Goal: Information Seeking & Learning: Compare options

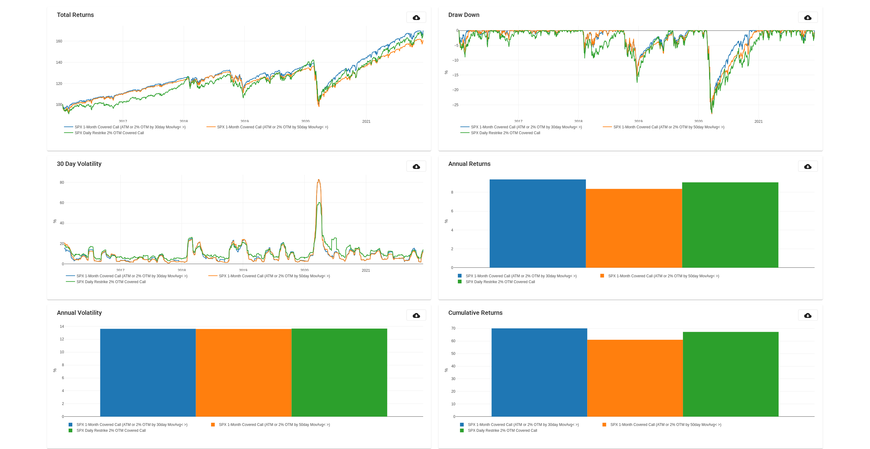
scroll to position [75, 0]
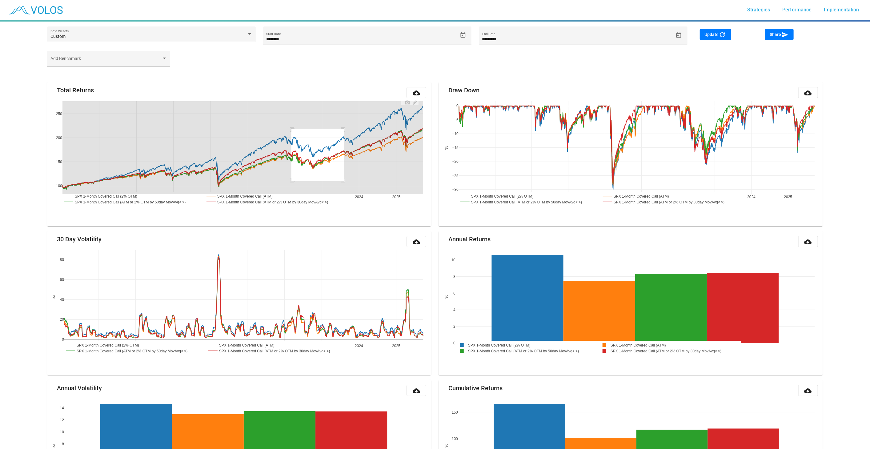
drag, startPoint x: 344, startPoint y: 128, endPoint x: 256, endPoint y: 190, distance: 107.6
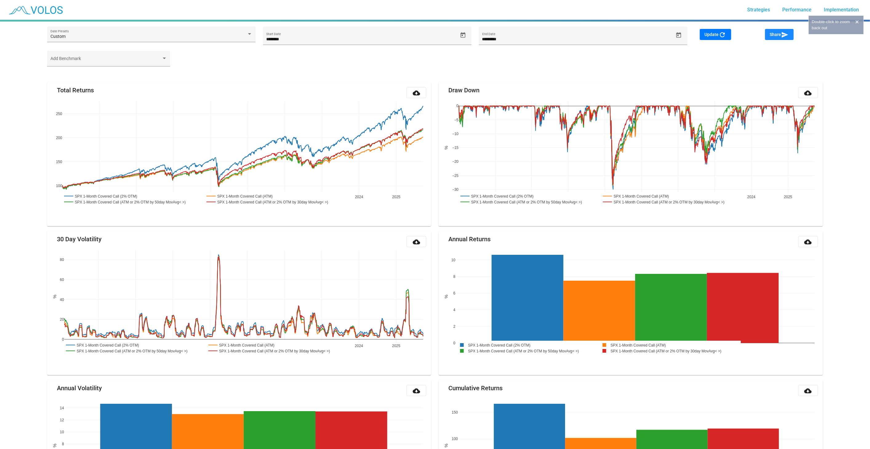
click at [777, 36] on span "Share send" at bounding box center [779, 34] width 19 height 5
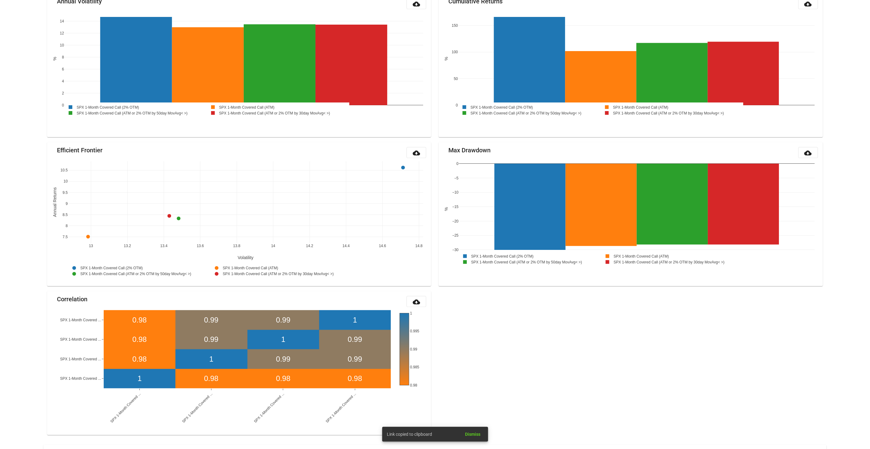
scroll to position [483, 0]
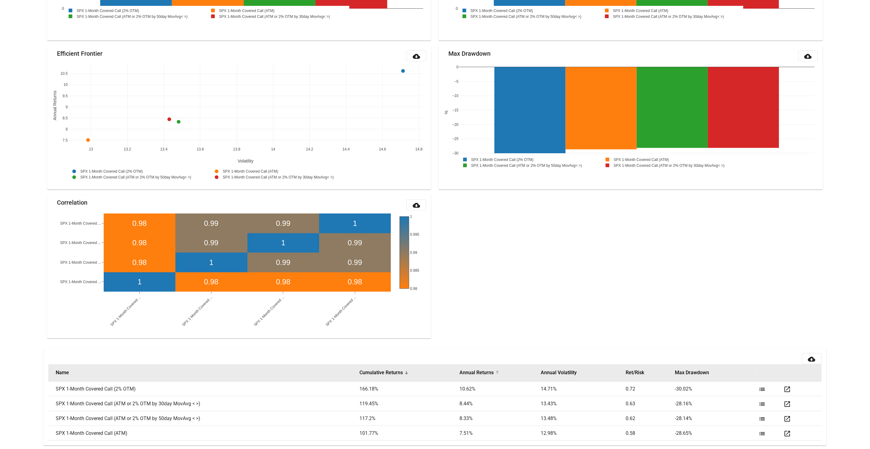
click at [487, 373] on button "Annual Returns" at bounding box center [476, 372] width 34 height 6
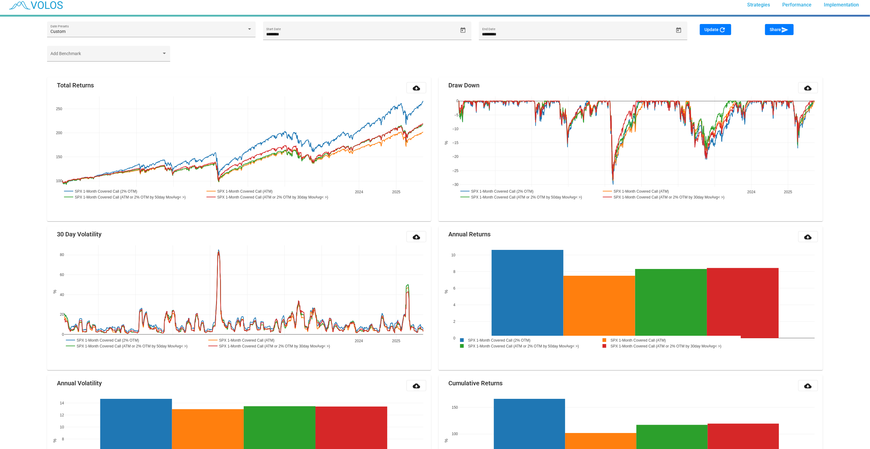
scroll to position [0, 0]
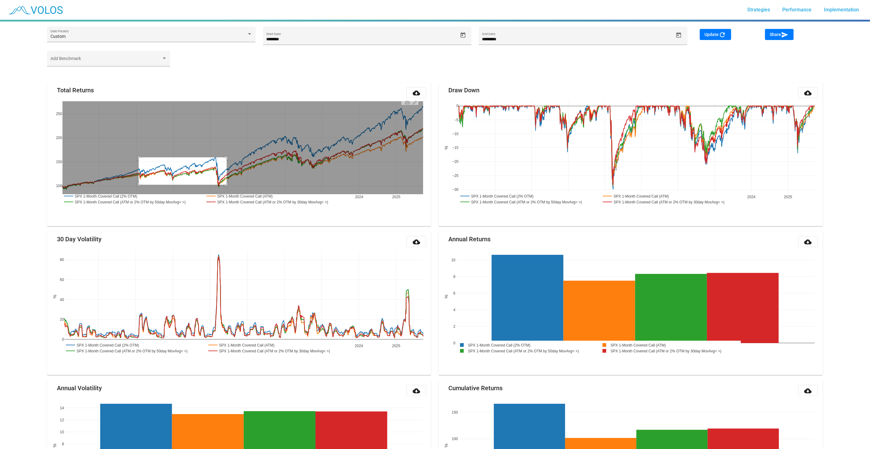
drag, startPoint x: 139, startPoint y: 157, endPoint x: 239, endPoint y: 187, distance: 104.7
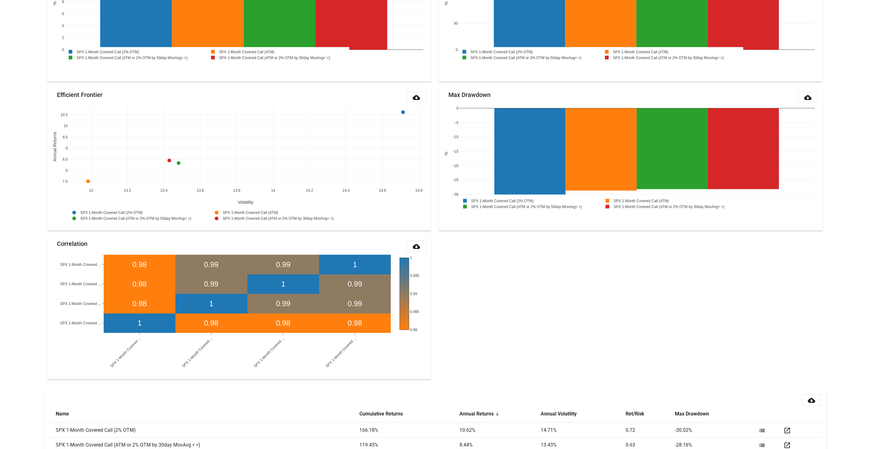
scroll to position [483, 0]
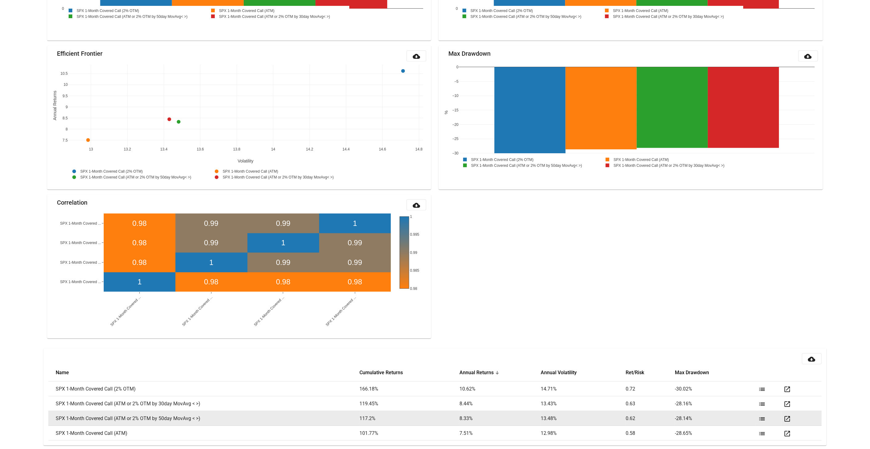
click at [760, 418] on mat-icon "list" at bounding box center [761, 418] width 7 height 7
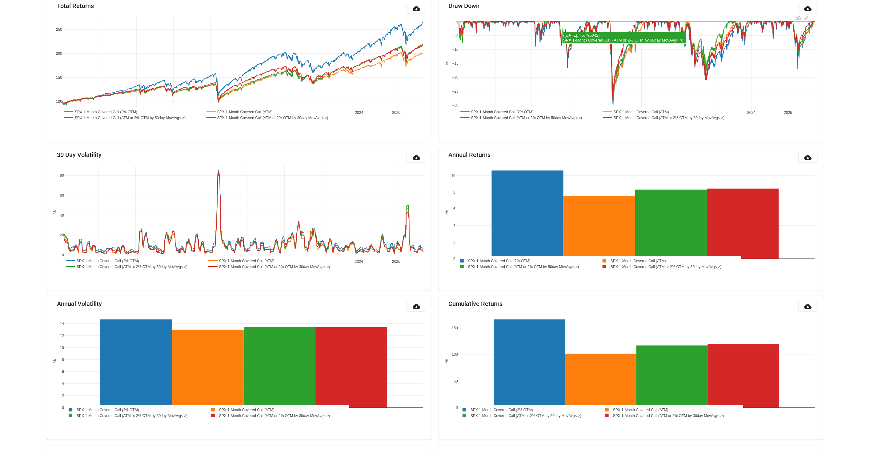
scroll to position [0, 0]
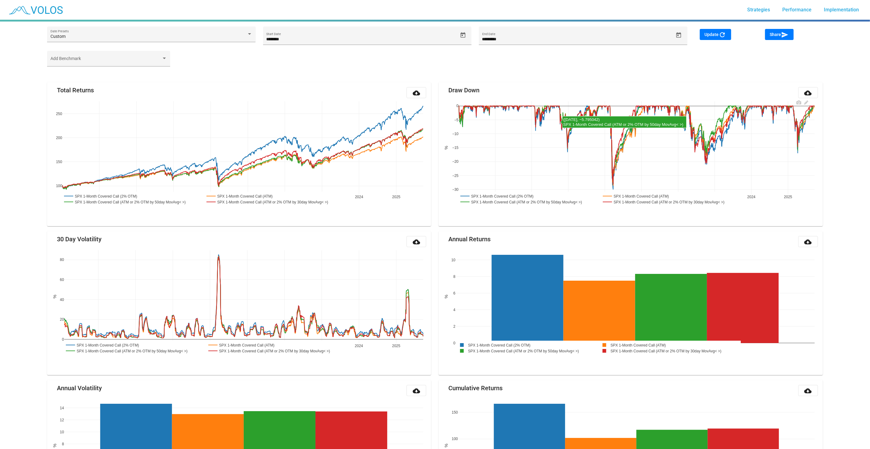
drag, startPoint x: 566, startPoint y: 252, endPoint x: 561, endPoint y: 108, distance: 143.7
click at [782, 32] on mat-icon "send" at bounding box center [784, 34] width 7 height 7
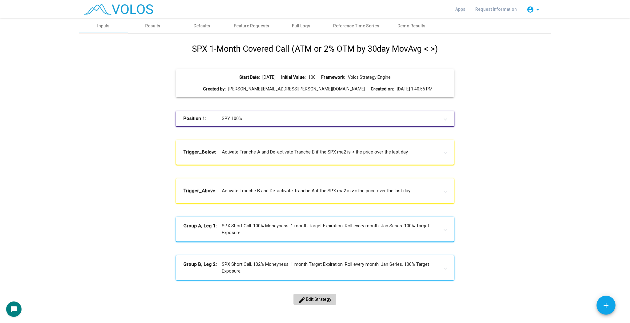
drag, startPoint x: 527, startPoint y: 206, endPoint x: 539, endPoint y: 208, distance: 12.5
click at [527, 206] on div "SPX 1-Month Covered Call (ATM or 2% OTM by 30day MovAvg < >) Start Date: 2016-0…" at bounding box center [314, 181] width 463 height 276
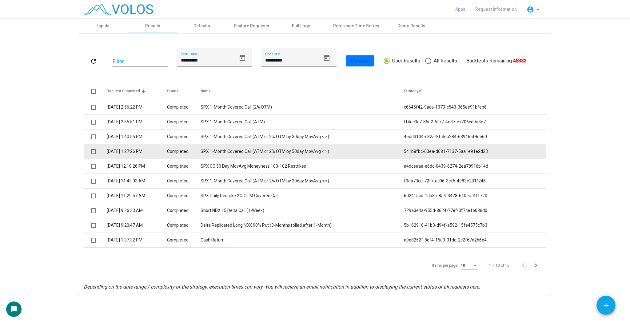
click at [153, 147] on td "9/23/2025 1:27:26 PM" at bounding box center [137, 151] width 60 height 15
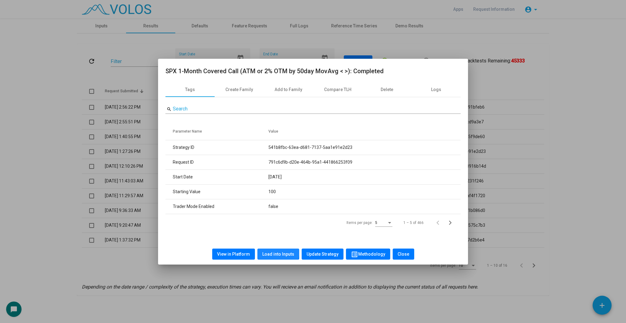
click at [272, 251] on button "Load into Inputs" at bounding box center [278, 254] width 42 height 11
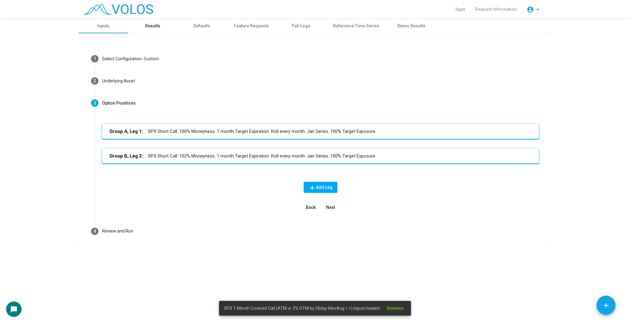
click at [153, 24] on div "Results" at bounding box center [152, 26] width 15 height 6
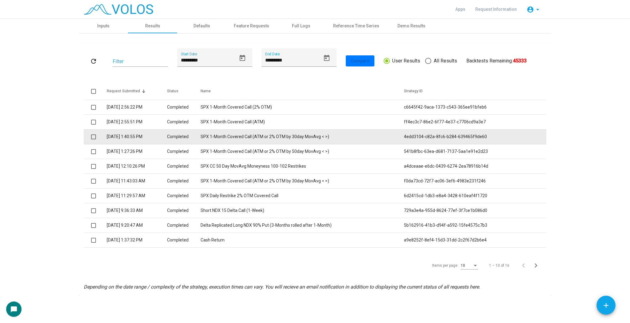
click at [324, 137] on td "SPX 1-Month Covered Call (ATM or 2% OTM by 30day MovAvg < >)" at bounding box center [303, 137] width 204 height 15
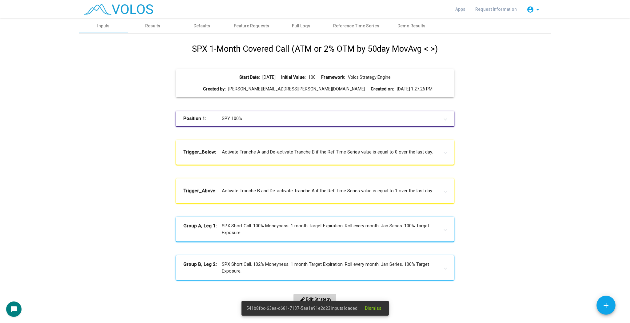
click at [526, 221] on div "SPX 1-Month Covered Call (ATM or 2% OTM by 50day MovAvg < >) Start Date: [DATE]…" at bounding box center [314, 181] width 463 height 276
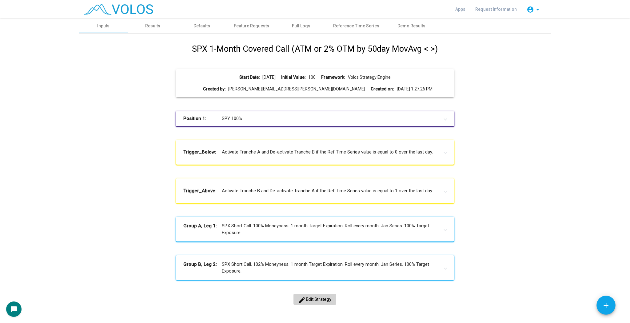
click at [494, 259] on div "SPX 1-Month Covered Call (ATM or 2% OTM by 50day MovAvg < >) Start Date: [DATE]…" at bounding box center [314, 181] width 463 height 276
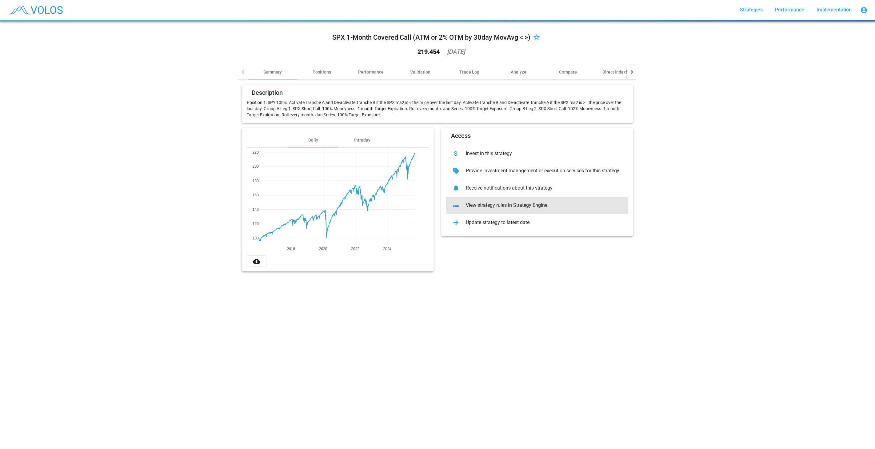
click at [527, 209] on div "list View strategy rules in Strategy Engine" at bounding box center [537, 205] width 182 height 17
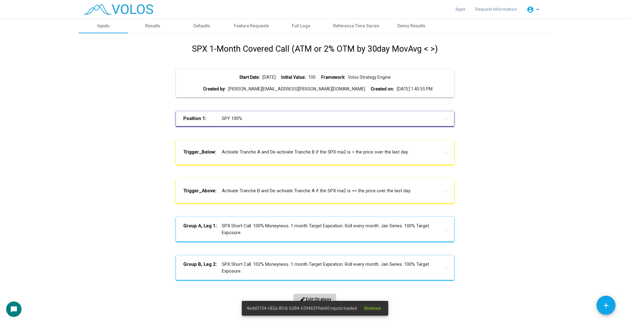
click at [123, 118] on div "SPX 1-Month Covered Call (ATM or 2% OTM by 30day MovAvg < >) Start Date: [DATE]…" at bounding box center [314, 181] width 463 height 276
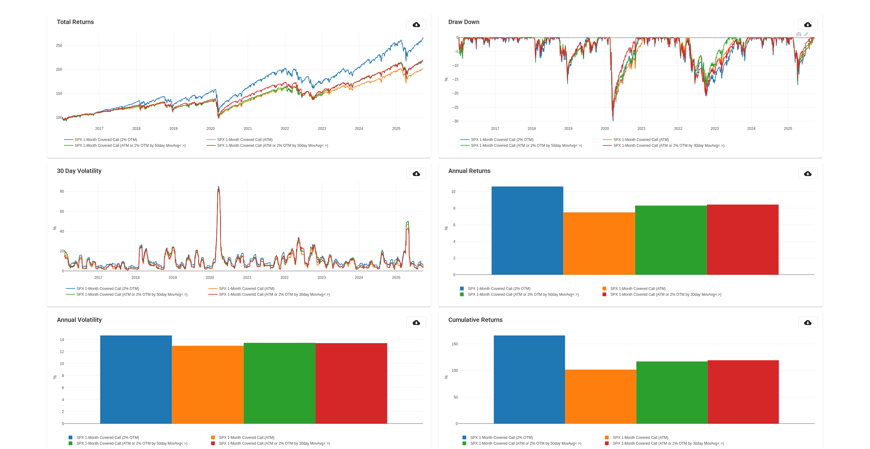
scroll to position [72, 0]
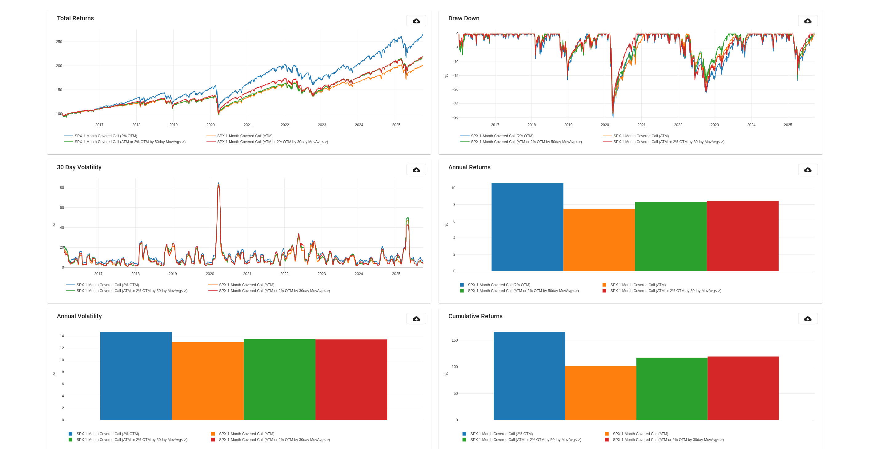
click at [753, 7] on div "Total Returns cloud_download 2017 2018 2019 2020 2021 2022 2023 2024 2025 100 1…" at bounding box center [434, 377] width 783 height 744
